Goal: Communication & Community: Answer question/provide support

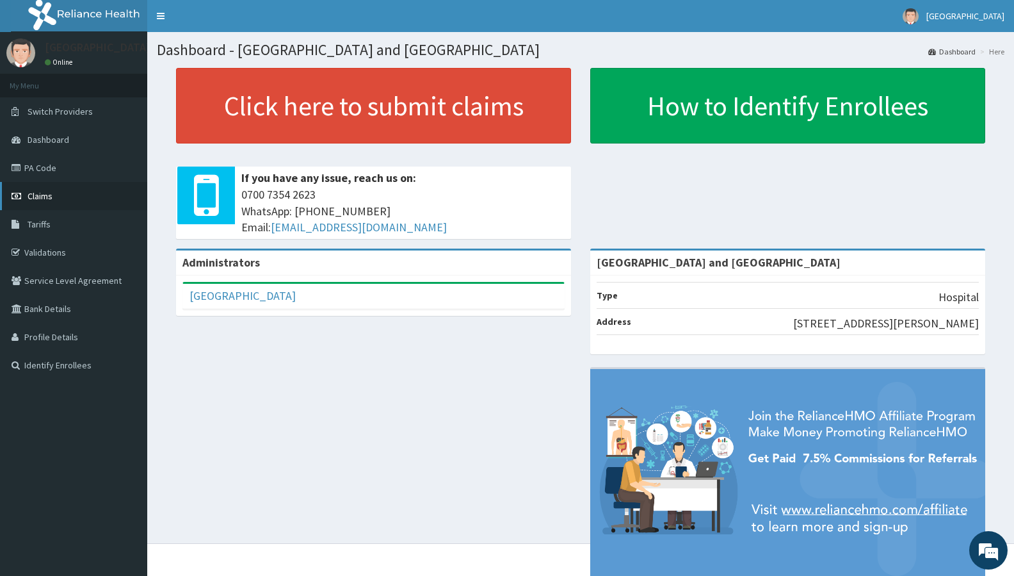
click at [53, 196] on link "Claims" at bounding box center [73, 196] width 147 height 28
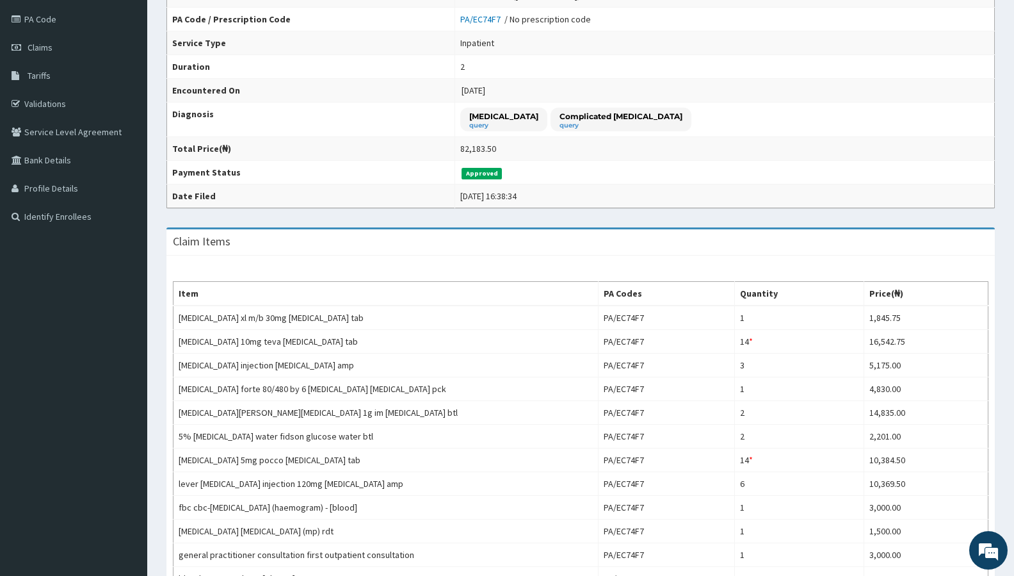
scroll to position [537, 0]
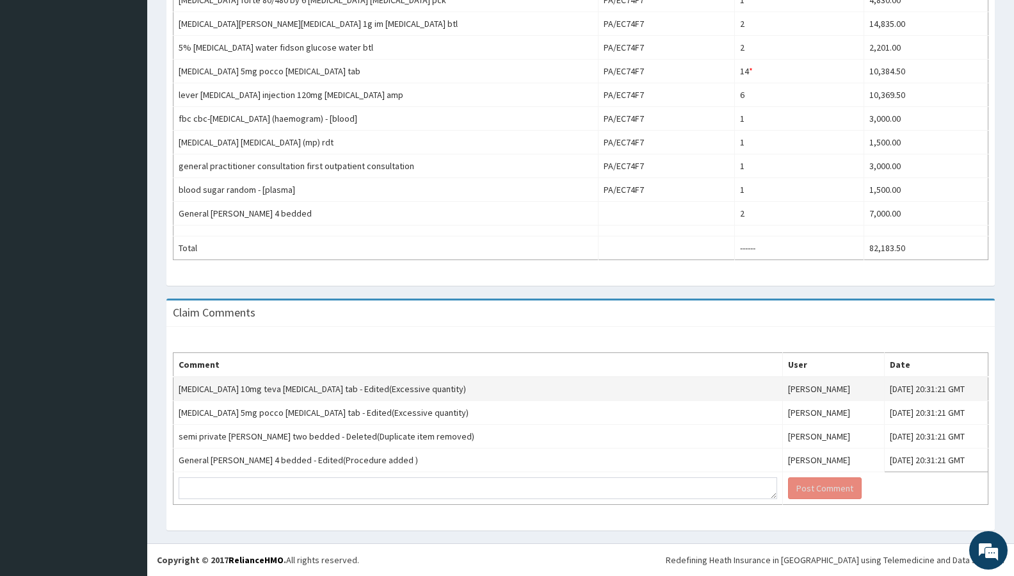
drag, startPoint x: 177, startPoint y: 390, endPoint x: 950, endPoint y: 396, distance: 772.8
click at [950, 396] on tr "amlodipine 10mg teva amlodipine tab - Edited(Excessive quantity) Adetomilayo Ar…" at bounding box center [581, 388] width 815 height 24
copy tr "amlodipine 10mg teva amlodipine tab - Edited(Excessive quantity) Adetomilayo Ar…"
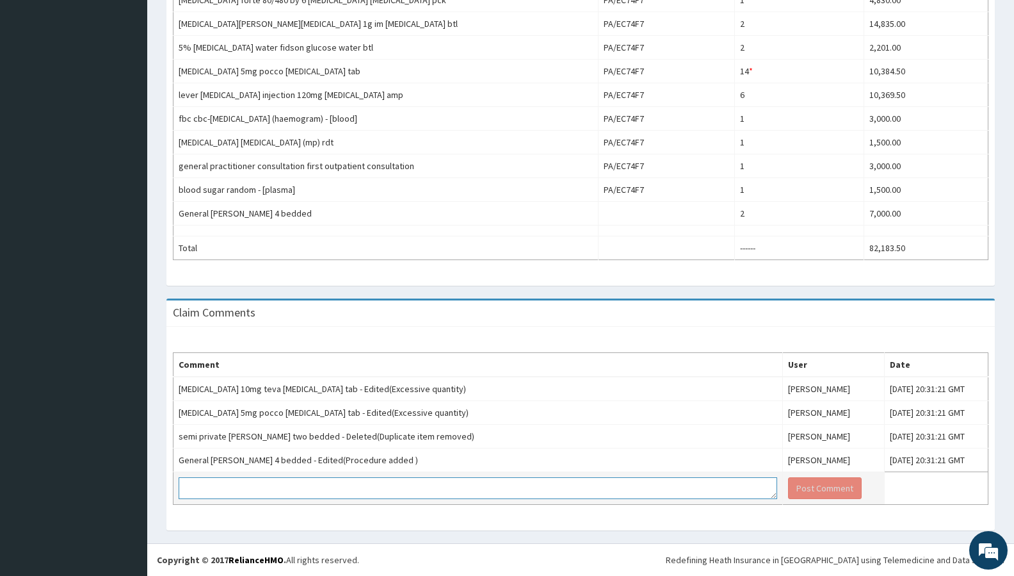
click at [335, 485] on textarea at bounding box center [478, 488] width 599 height 22
paste textarea "The quantity of Amlodipine 10mg was mistakenly entered as 14 instead of the int…"
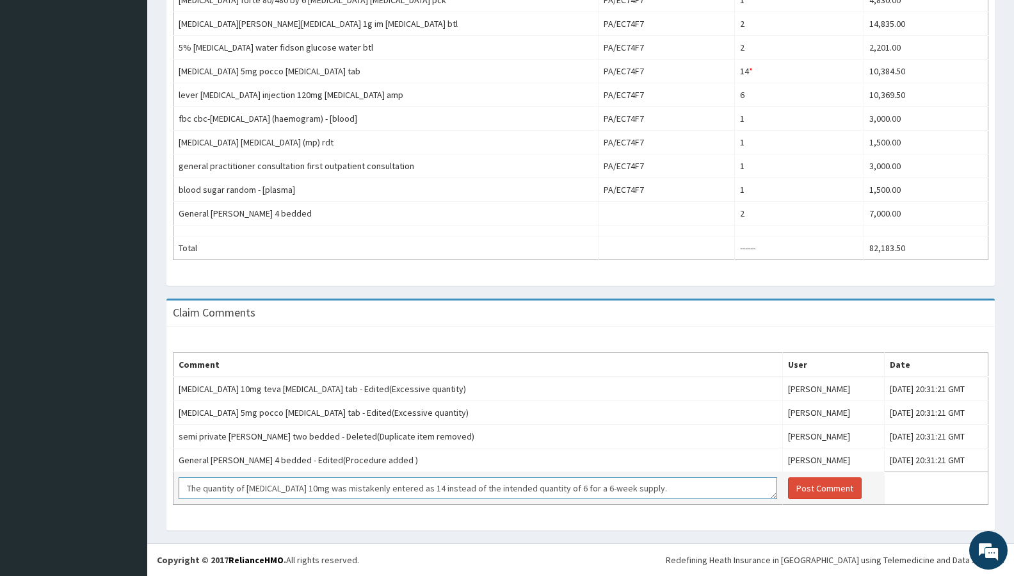
paste textarea "The quantity of Amlodipine 10mg was mistakenly entered as 14 instead of the int…"
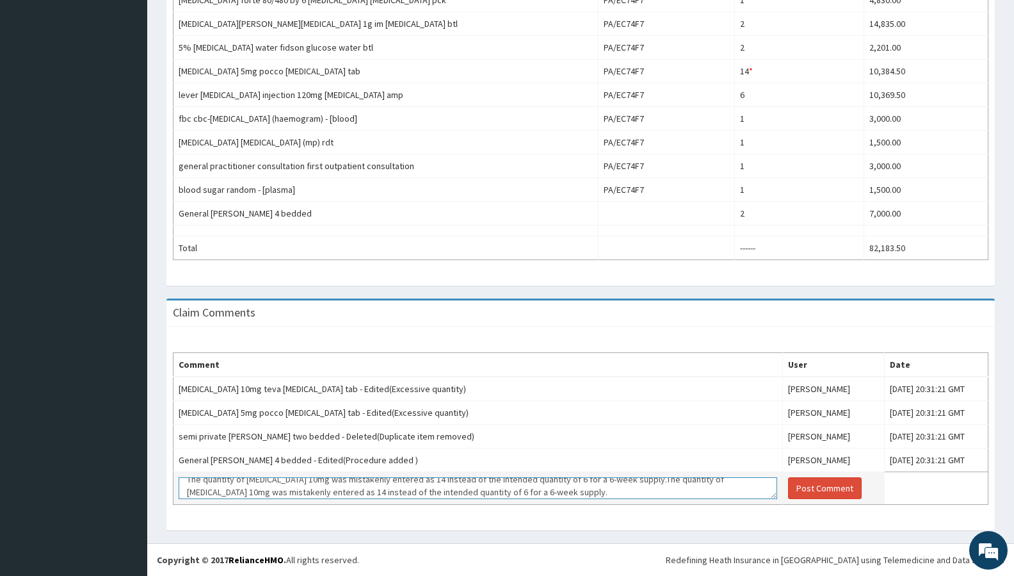
click at [230, 490] on textarea "The quantity of Amlodipine 10mg was mistakenly entered as 14 instead of the int…" at bounding box center [478, 488] width 599 height 22
click at [577, 494] on textarea "The quantity of Amlodipine 10mg was mistakenly entered as 14 instead of the int…" at bounding box center [478, 488] width 599 height 22
paste textarea "We acknowledge the error and will correct the entry accordingly. Apologies for …"
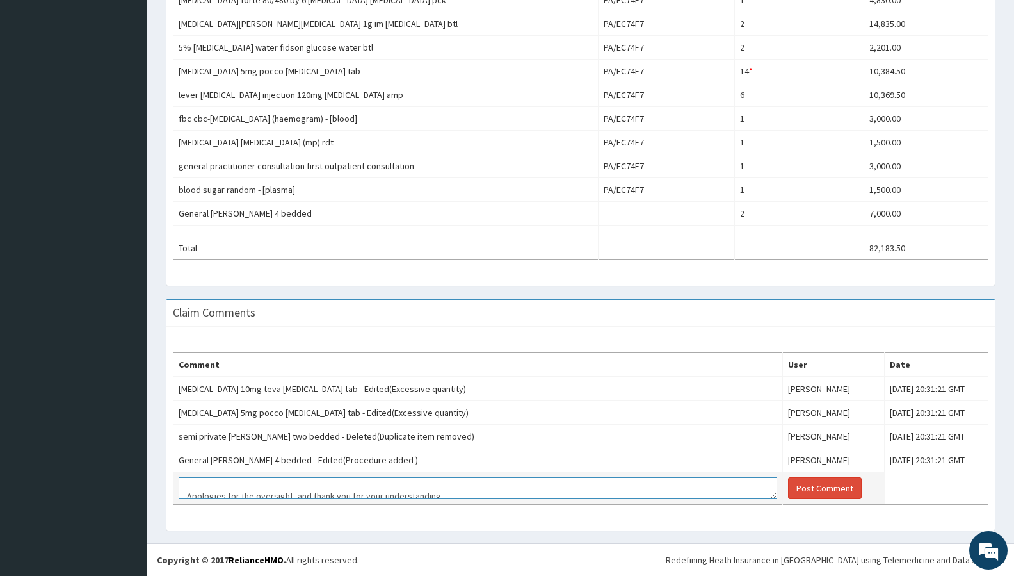
scroll to position [50, 0]
click at [186, 488] on textarea "The quantity of Amlodipine 10mg was mistakenly entered as 14 instead of the int…" at bounding box center [478, 488] width 599 height 22
type textarea "The quantity of [MEDICAL_DATA] 10mg was mistakenly entered as 14 instead of the…"
click at [788, 492] on button "Post Comment" at bounding box center [825, 488] width 74 height 22
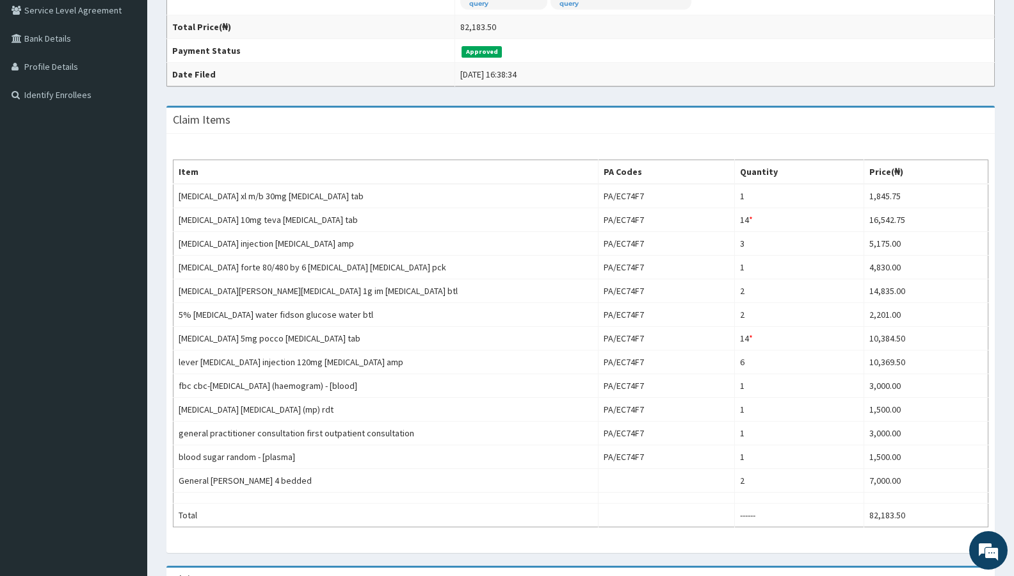
scroll to position [638, 0]
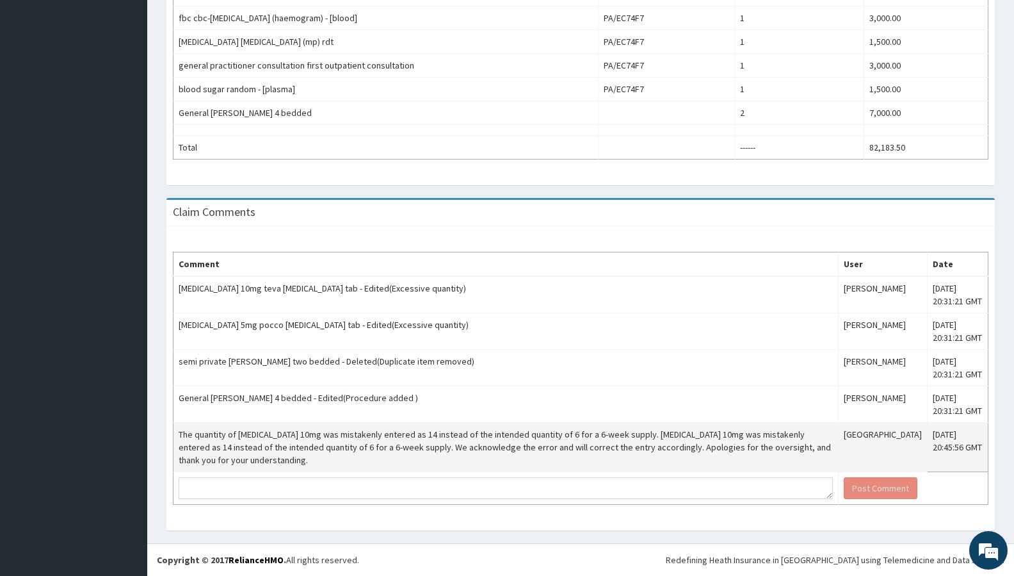
click at [879, 449] on td "[GEOGRAPHIC_DATA]" at bounding box center [882, 447] width 89 height 49
click at [838, 449] on td "[GEOGRAPHIC_DATA]" at bounding box center [882, 447] width 89 height 49
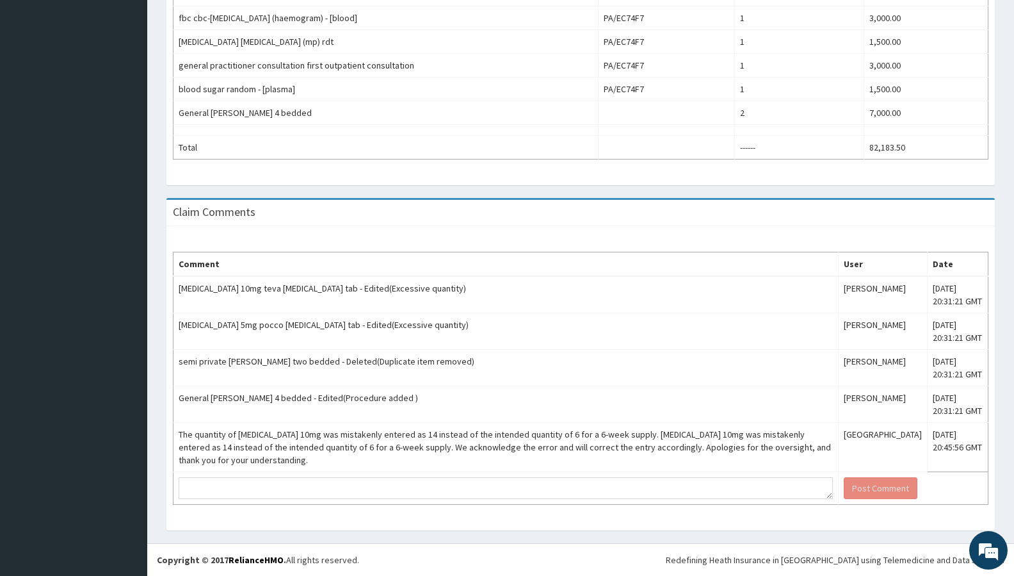
click at [398, 253] on th "Comment" at bounding box center [506, 264] width 665 height 24
click at [434, 219] on div "Claim Comments" at bounding box center [580, 213] width 828 height 26
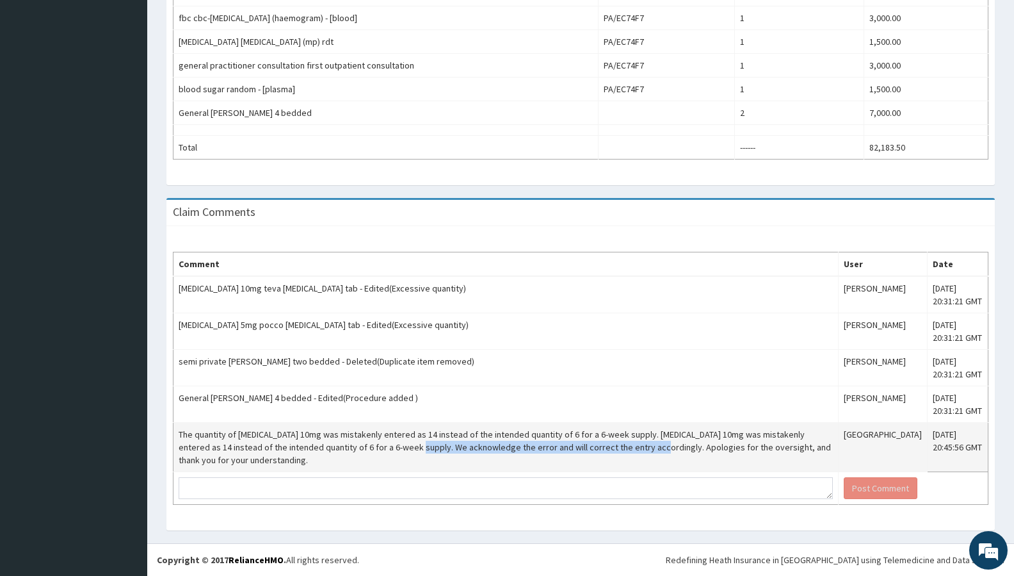
drag, startPoint x: 392, startPoint y: 449, endPoint x: 629, endPoint y: 447, distance: 237.5
click at [629, 447] on td "The quantity of [MEDICAL_DATA] 10mg was mistakenly entered as 14 instead of the…" at bounding box center [506, 447] width 665 height 49
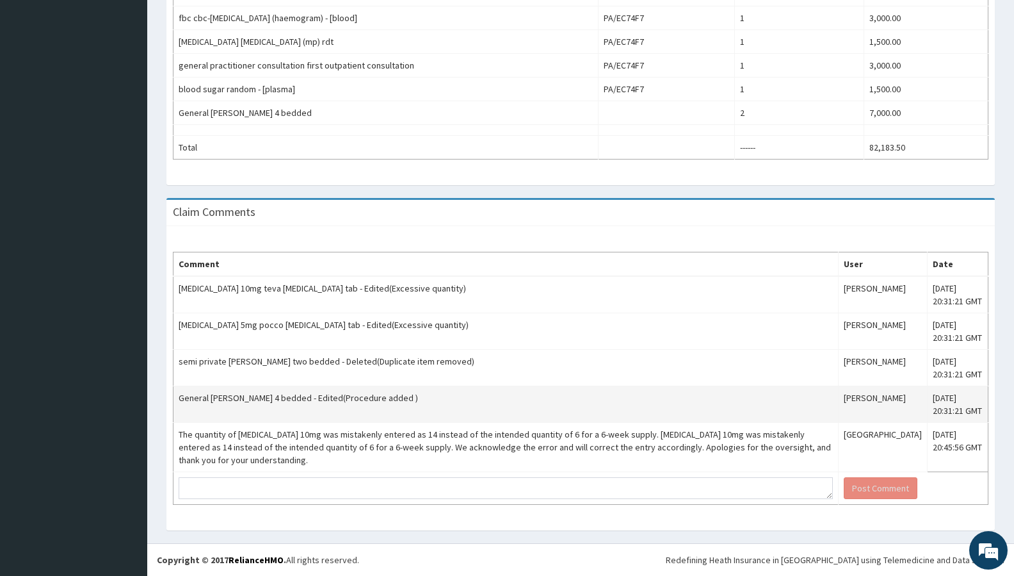
click at [545, 395] on td "General [PERSON_NAME] 4 bedded - Edited(Procedure added )" at bounding box center [506, 404] width 665 height 36
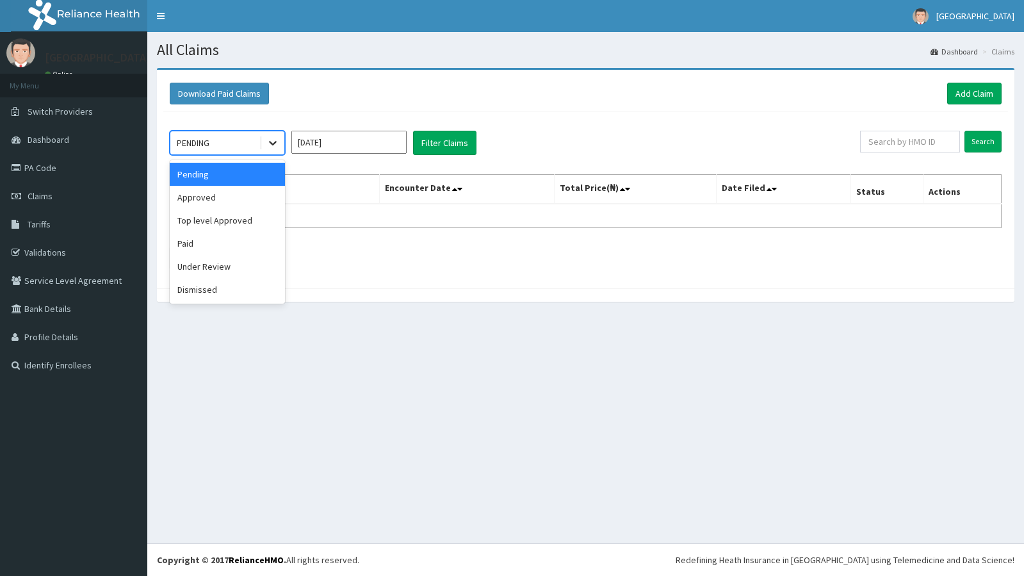
click at [277, 142] on icon at bounding box center [272, 142] width 13 height 13
click at [236, 203] on div "Approved" at bounding box center [227, 197] width 115 height 23
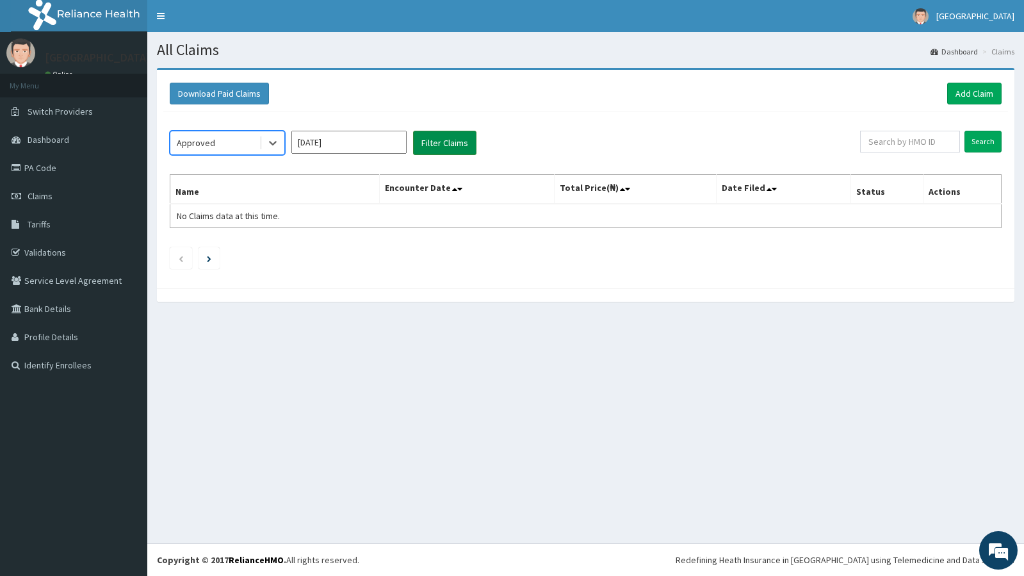
click at [468, 140] on button "Filter Claims" at bounding box center [444, 143] width 63 height 24
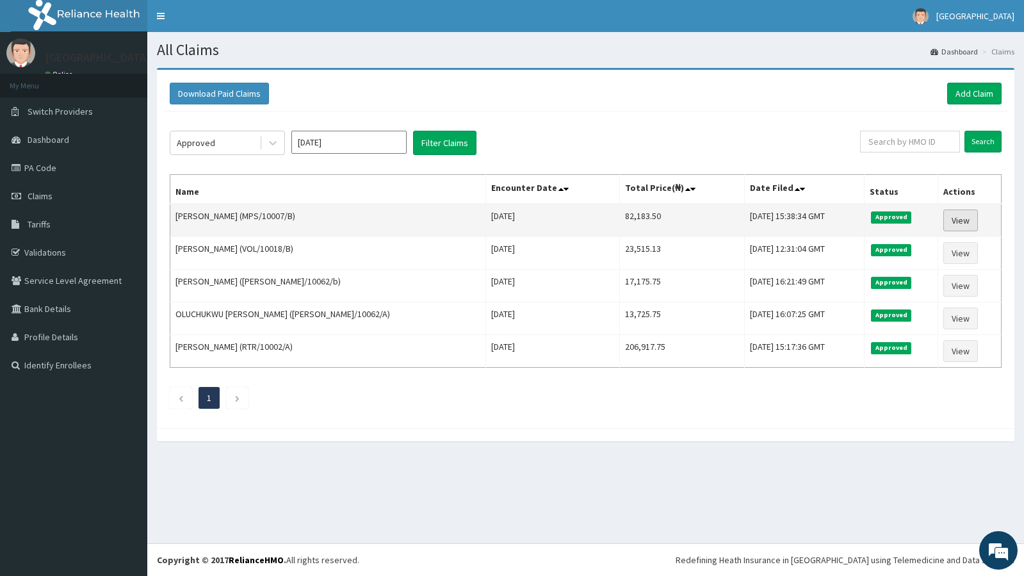
click at [949, 222] on link "View" at bounding box center [960, 220] width 35 height 22
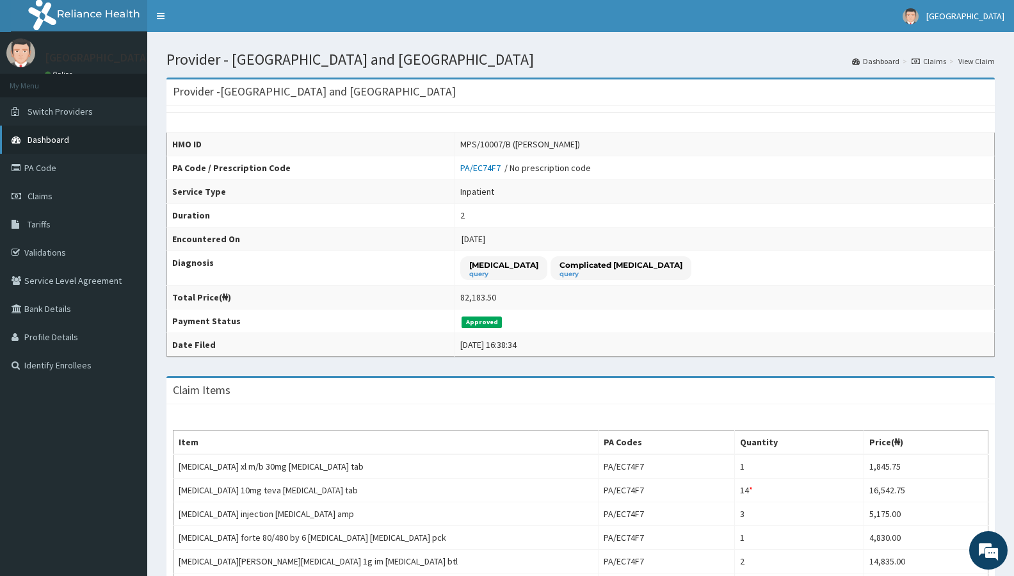
click at [93, 144] on link "Dashboard" at bounding box center [73, 139] width 147 height 28
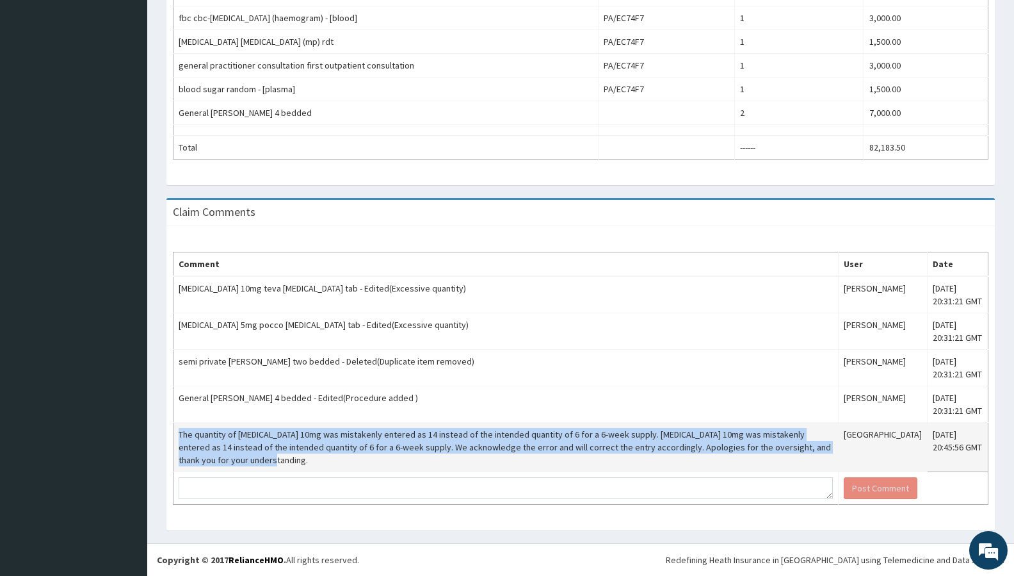
drag, startPoint x: 178, startPoint y: 437, endPoint x: 237, endPoint y: 453, distance: 61.2
click at [252, 459] on td "The quantity of [MEDICAL_DATA] 10mg was mistakenly entered as 14 instead of the…" at bounding box center [506, 447] width 665 height 49
copy td "The quantity of [MEDICAL_DATA] 10mg was mistakenly entered as 14 instead of the…"
